Goal: Information Seeking & Learning: Learn about a topic

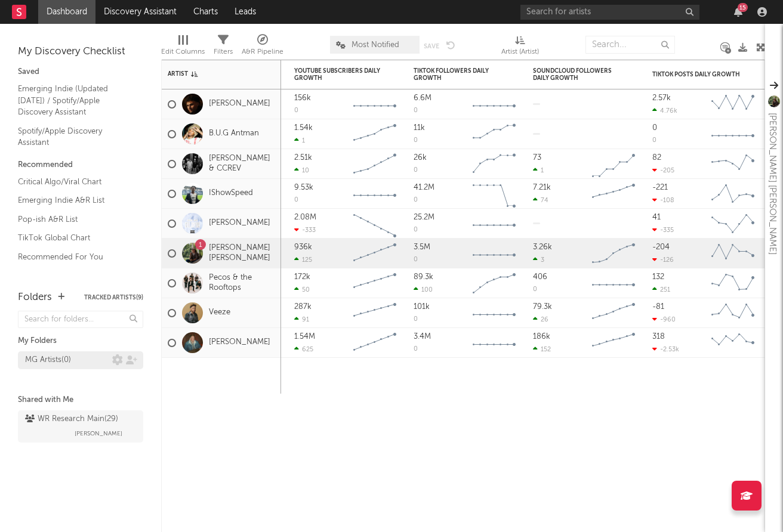
click at [82, 356] on div "MG Artists ( 0 )" at bounding box center [68, 360] width 87 height 14
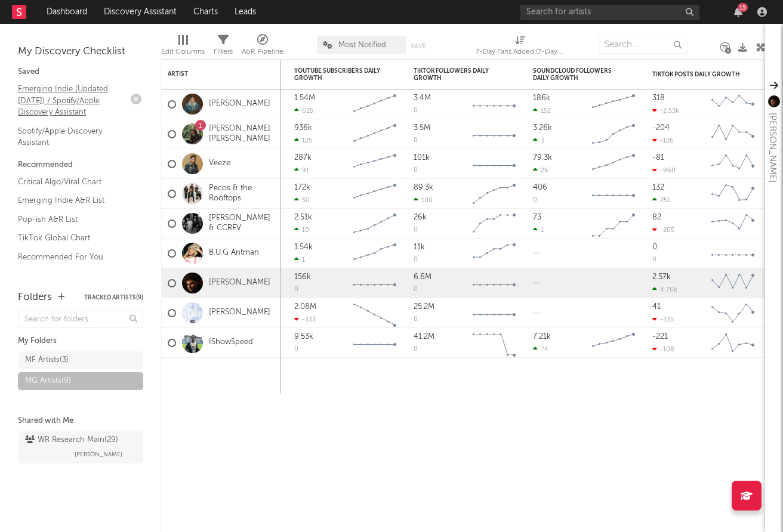
click at [67, 91] on link "Emerging Indie (Updated March 31) / Spotify/Apple Discovery Assistant" at bounding box center [74, 100] width 113 height 36
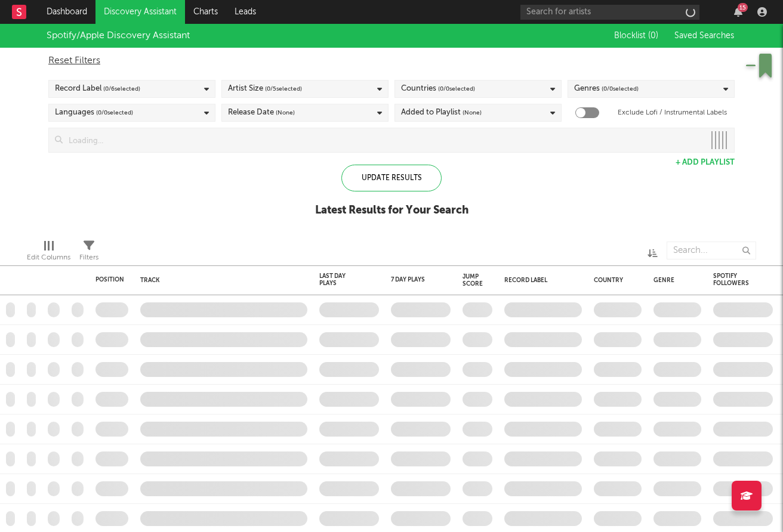
checkbox input "true"
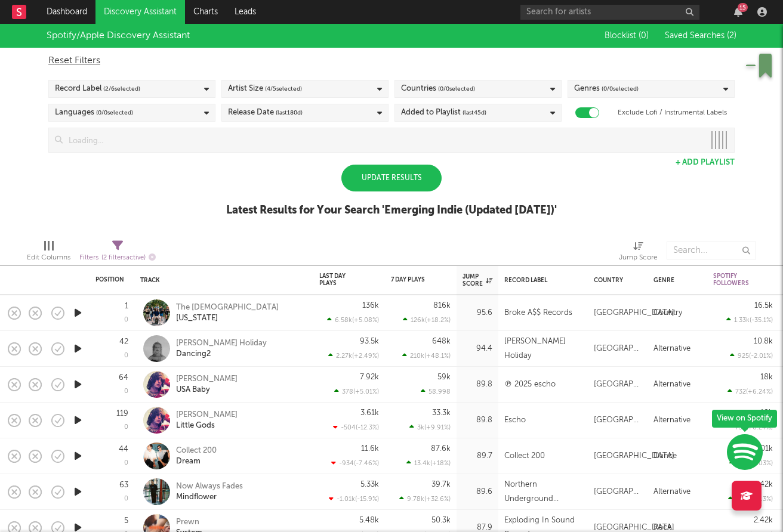
click at [411, 180] on div "Update Results" at bounding box center [391, 178] width 100 height 27
click at [410, 178] on div "Update Results" at bounding box center [391, 178] width 100 height 27
click at [117, 243] on icon at bounding box center [117, 245] width 11 height 11
select select "between"
select select "max"
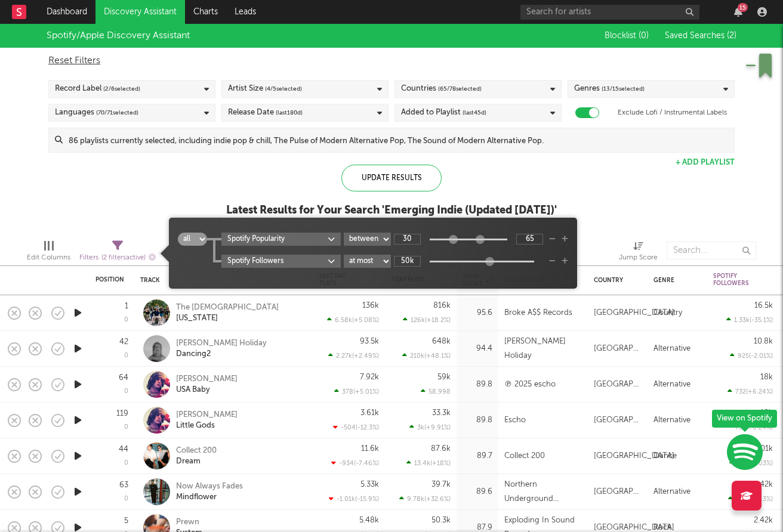
click at [204, 244] on select "all any" at bounding box center [192, 239] width 29 height 13
click at [178, 233] on select "all any" at bounding box center [192, 239] width 29 height 13
click at [329, 239] on body "Dashboard Discovery Assistant Charts Leads 15 Notifications Settings Mark all a…" at bounding box center [391, 266] width 783 height 532
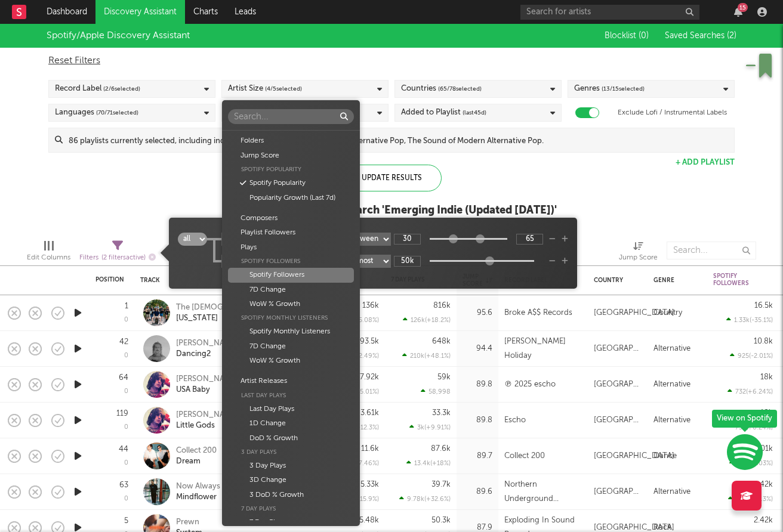
scroll to position [29, 0]
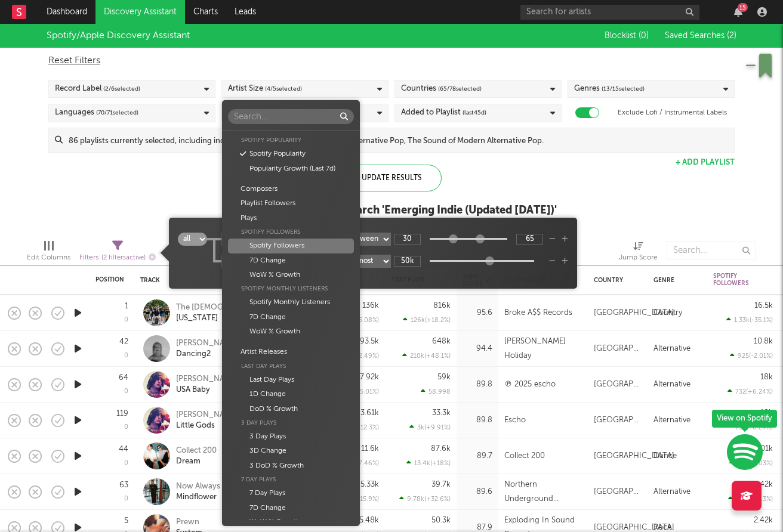
click at [329, 239] on div "Spotify Followers" at bounding box center [290, 246] width 125 height 14
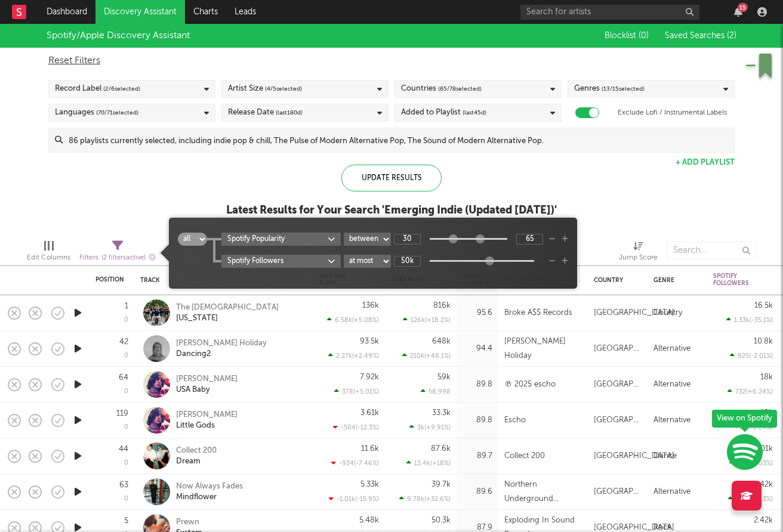
type input "0"
type input "100"
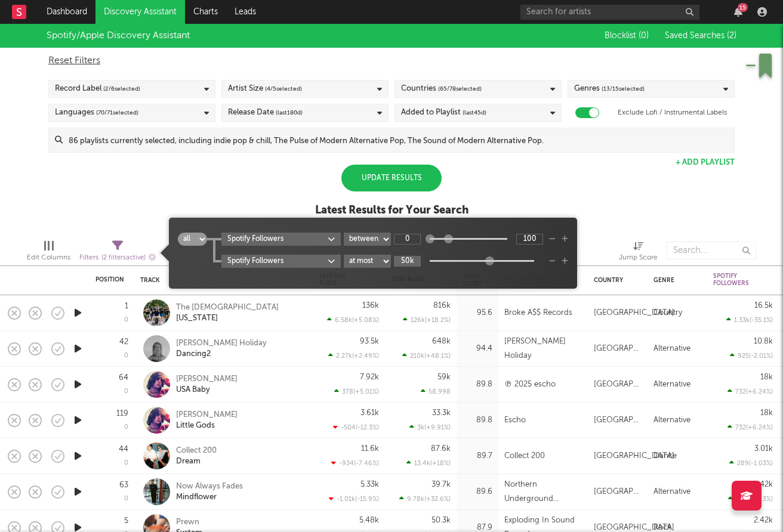
click at [411, 257] on input "50k" at bounding box center [407, 261] width 27 height 11
type input "0"
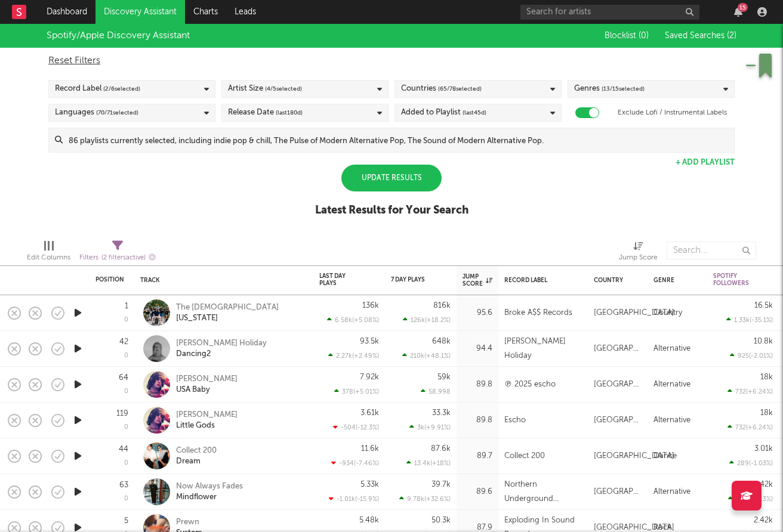
click at [263, 189] on div "Spotify/Apple Discovery Assistant Blocklist ( 0 ) Saved Searches ( 2 ) Reset Fi…" at bounding box center [391, 127] width 783 height 206
select select "between"
select select "max"
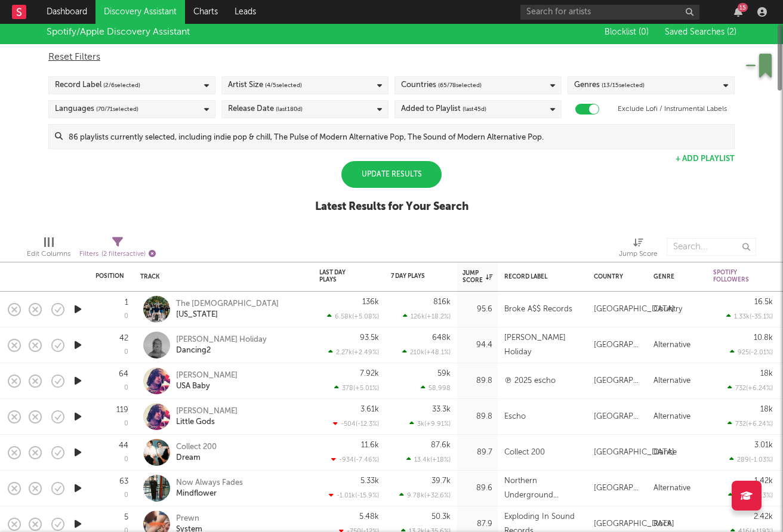
click at [155, 258] on div "Filters ( 2 filters active)" at bounding box center [117, 254] width 76 height 15
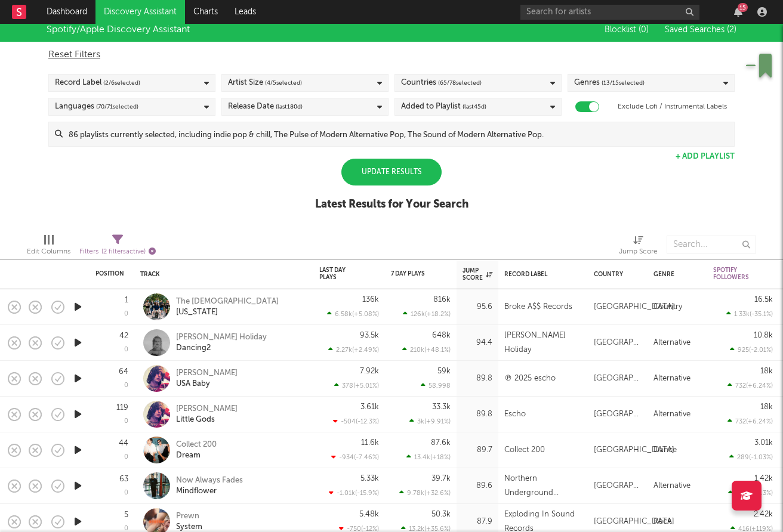
click at [153, 248] on icon "button" at bounding box center [152, 251] width 7 height 7
click at [371, 168] on div "Update Results" at bounding box center [391, 172] width 100 height 27
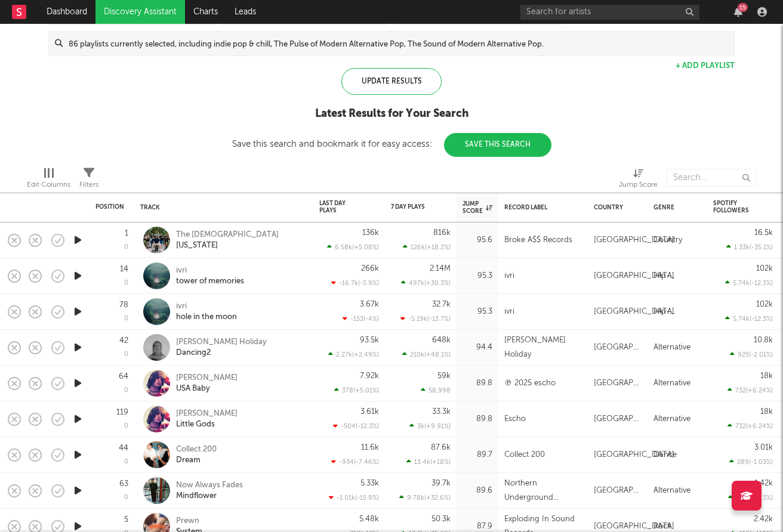
click at [20, 14] on rect at bounding box center [19, 12] width 14 height 14
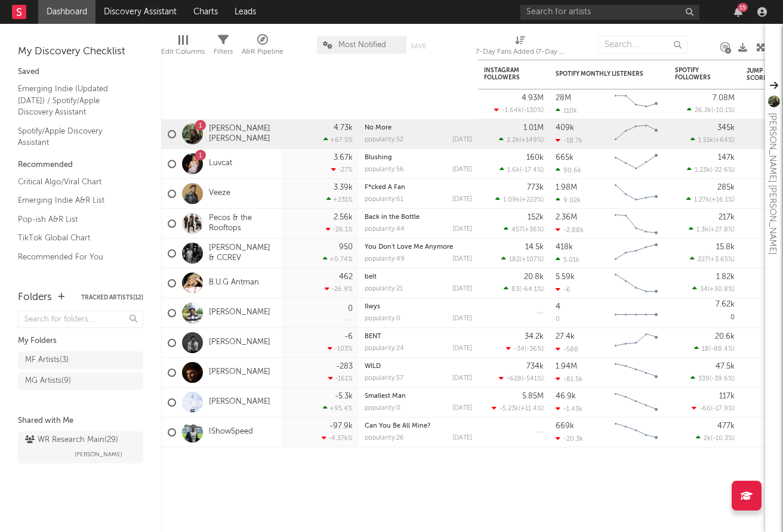
click at [46, 12] on link "Dashboard" at bounding box center [66, 12] width 57 height 24
click at [150, 9] on link "Discovery Assistant" at bounding box center [139, 12] width 89 height 24
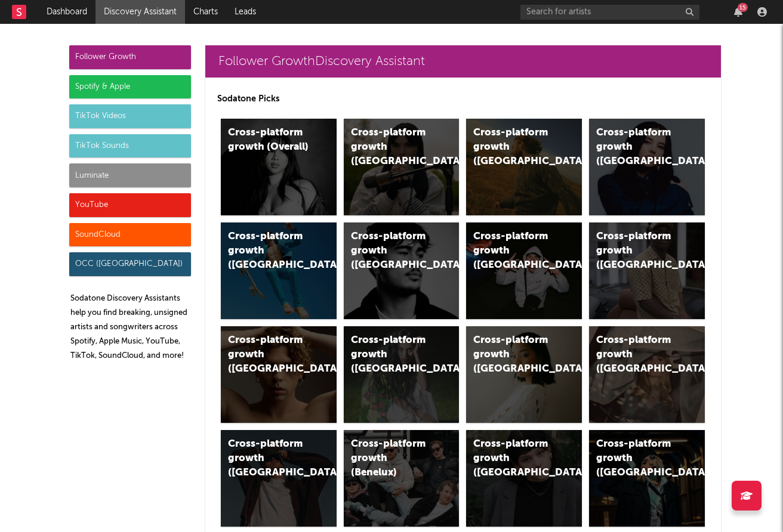
click at [13, 13] on rect at bounding box center [19, 12] width 14 height 14
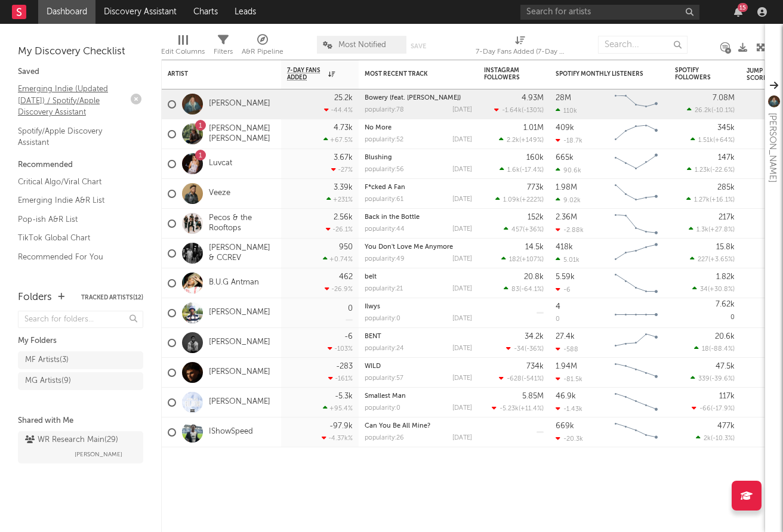
click at [58, 95] on link "Emerging Indie (Updated March 31) / Spotify/Apple Discovery Assistant" at bounding box center [74, 100] width 113 height 36
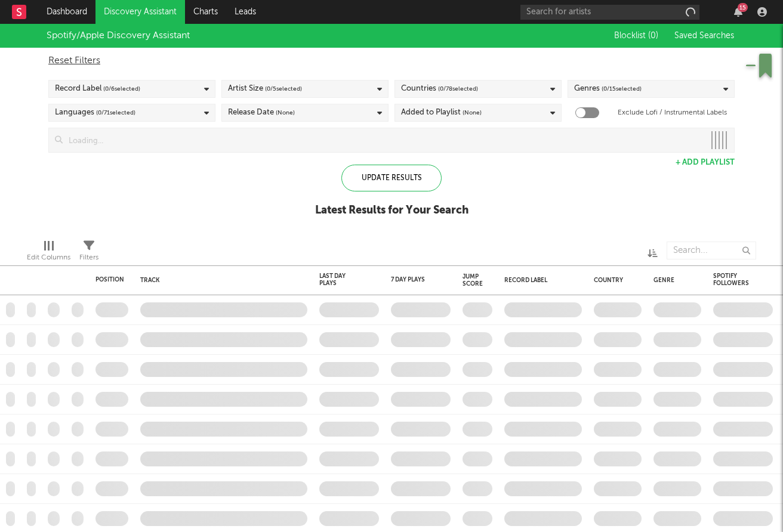
checkbox input "true"
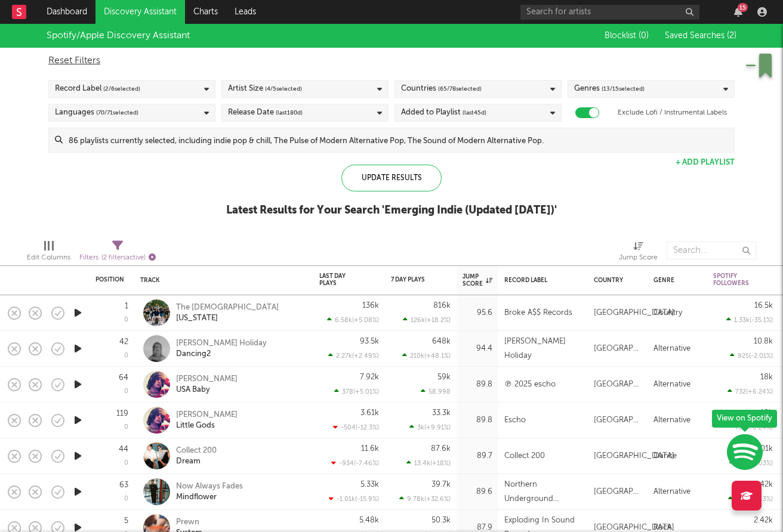
click at [153, 257] on icon "button" at bounding box center [152, 257] width 7 height 7
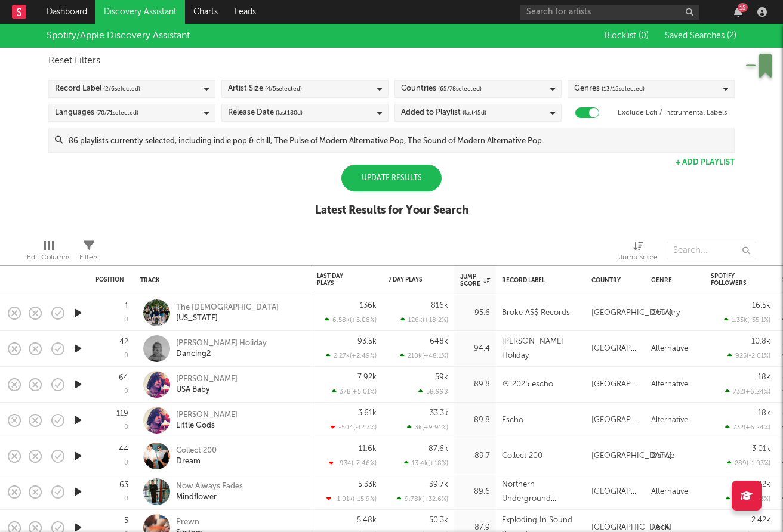
click at [19, 11] on rect at bounding box center [19, 12] width 14 height 14
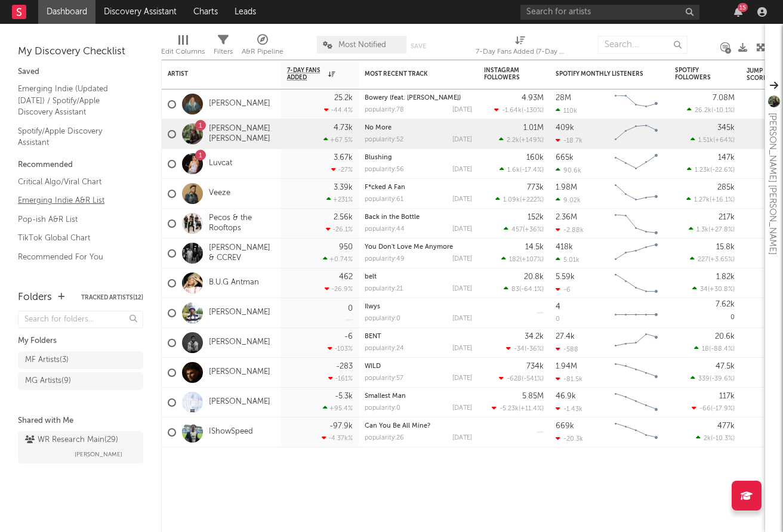
click at [70, 202] on link "Emerging Indie A&R List" at bounding box center [74, 200] width 113 height 13
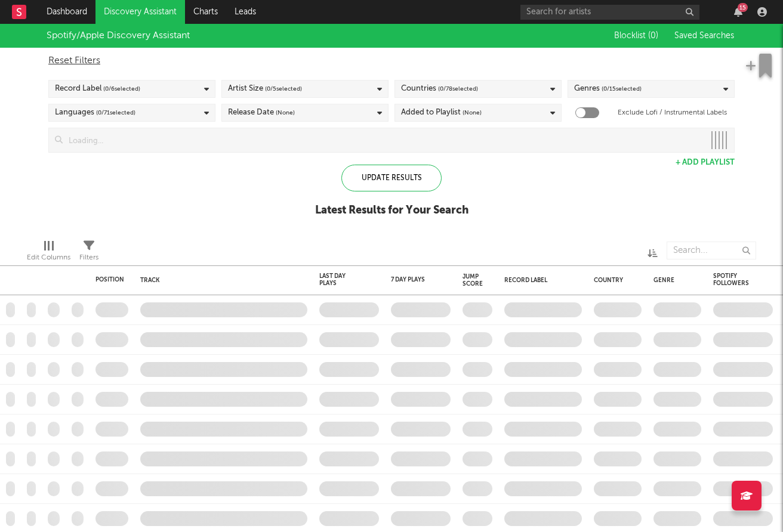
checkbox input "true"
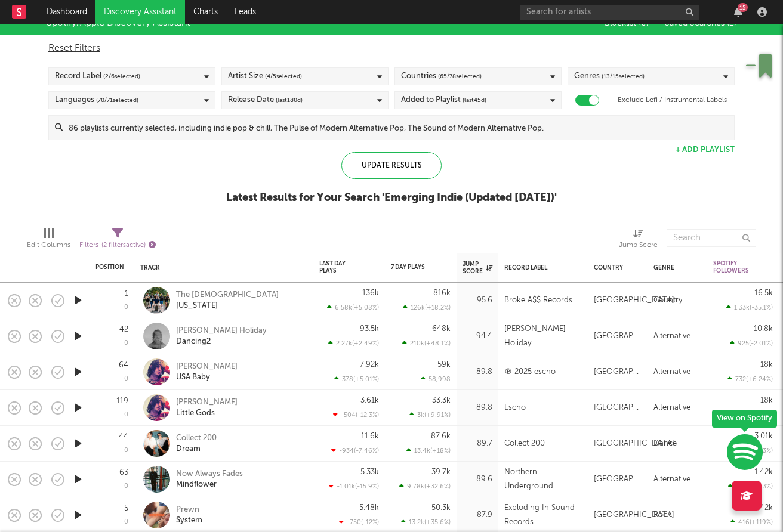
click at [154, 245] on icon "button" at bounding box center [152, 244] width 7 height 7
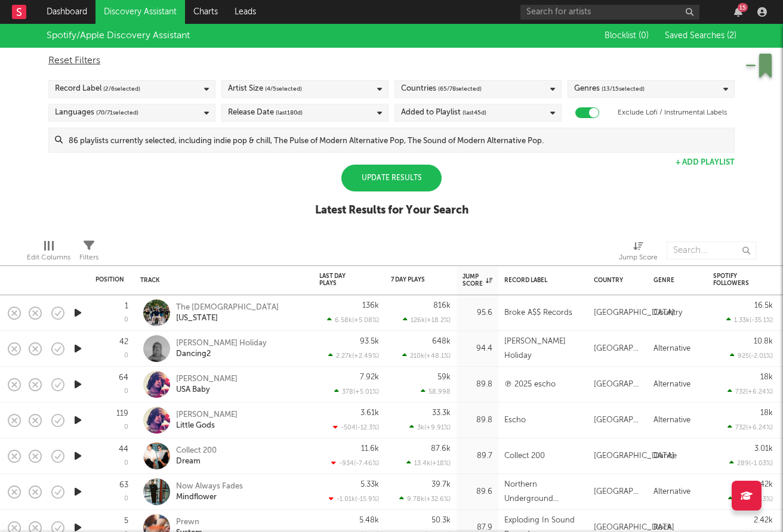
click at [17, 5] on rect at bounding box center [19, 12] width 14 height 14
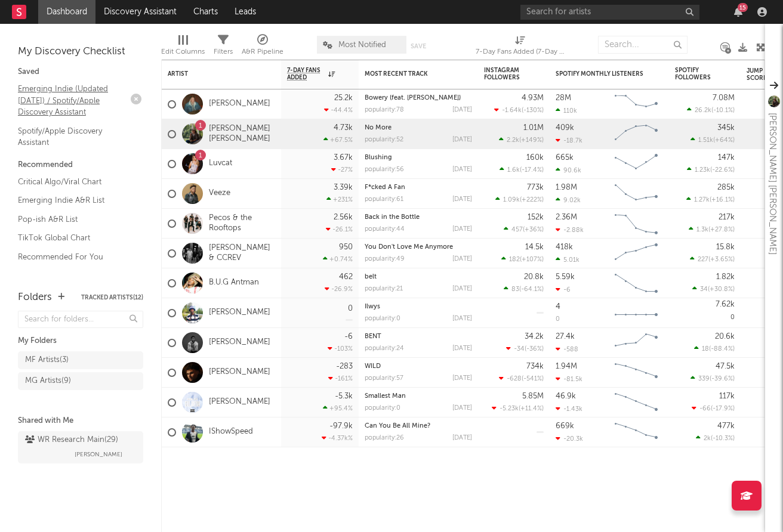
click at [60, 100] on link "Emerging Indie (Updated [DATE]) / Spotify/Apple Discovery Assistant" at bounding box center [74, 100] width 113 height 36
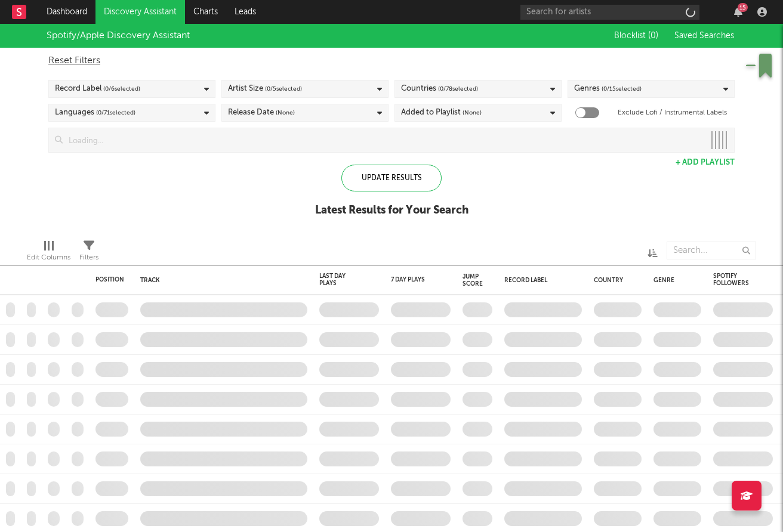
checkbox input "true"
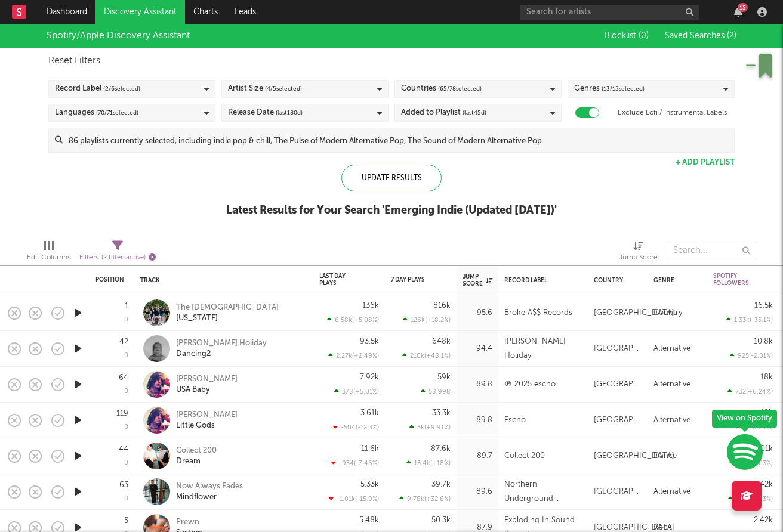
click at [152, 258] on icon "button" at bounding box center [152, 257] width 7 height 7
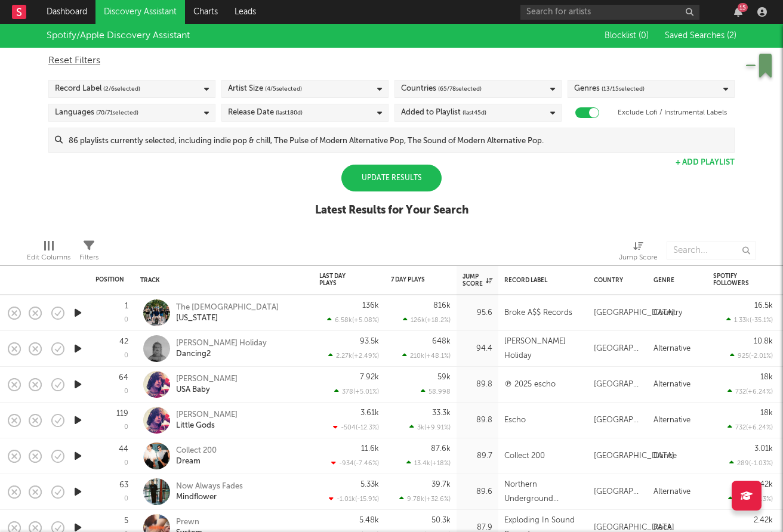
click at [388, 182] on div "Update Results" at bounding box center [391, 178] width 100 height 27
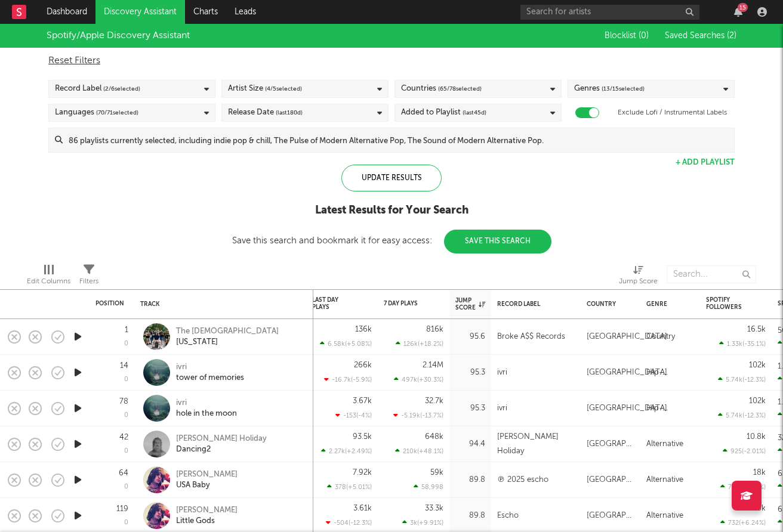
click at [16, 11] on rect at bounding box center [19, 12] width 14 height 14
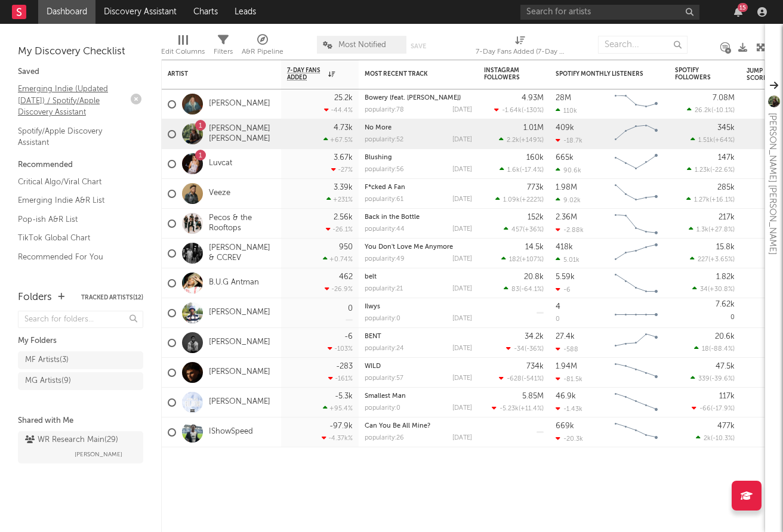
click at [31, 91] on link "Emerging Indie (Updated March 31) / Spotify/Apple Discovery Assistant" at bounding box center [74, 100] width 113 height 36
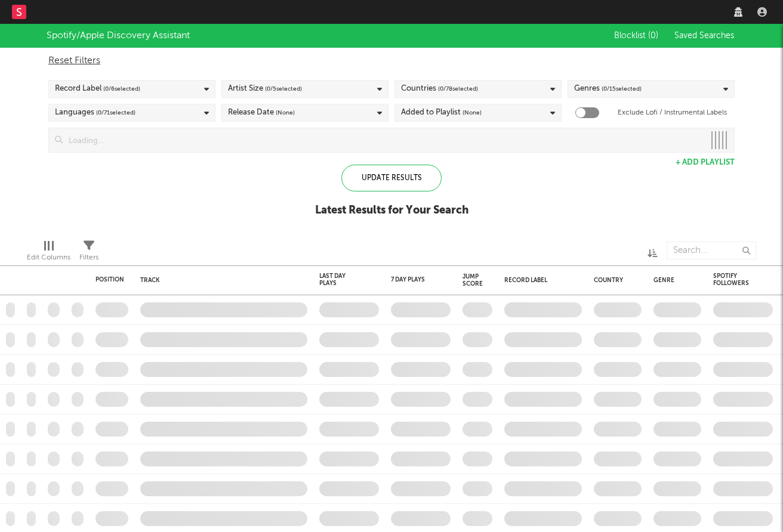
checkbox input "true"
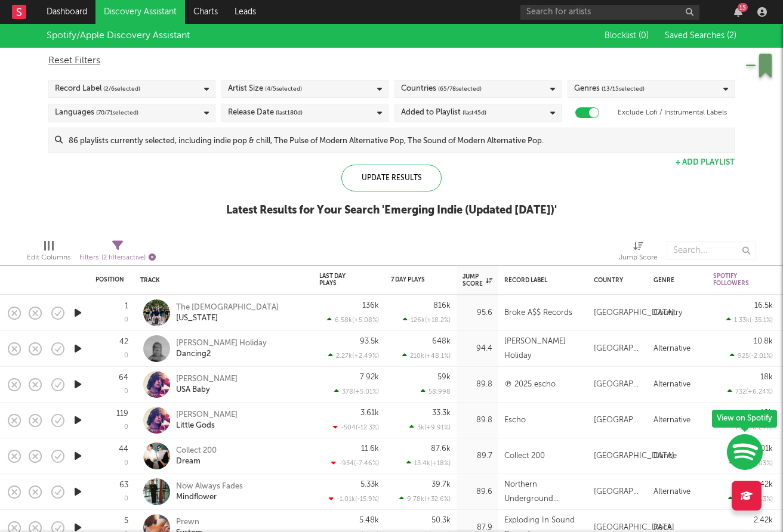
click at [153, 258] on icon "button" at bounding box center [152, 257] width 7 height 7
